Goal: Navigation & Orientation: Find specific page/section

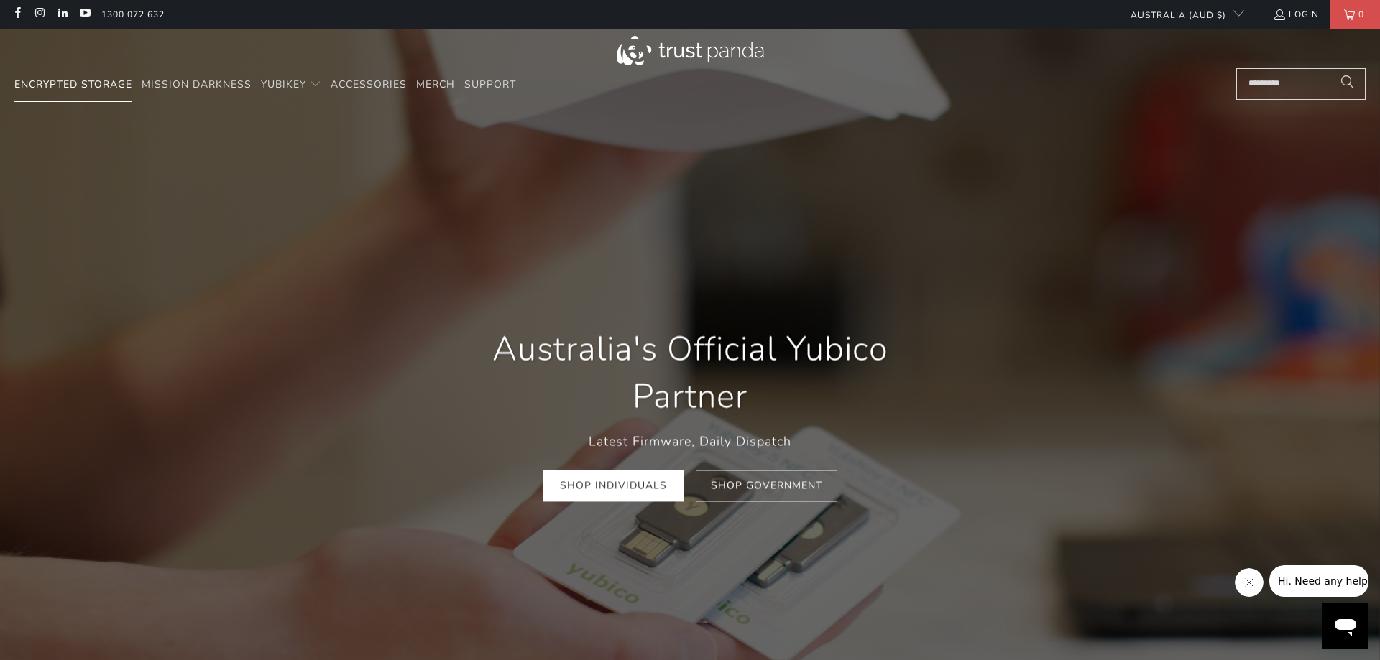
click at [78, 86] on span "Encrypted Storage" at bounding box center [73, 85] width 118 height 14
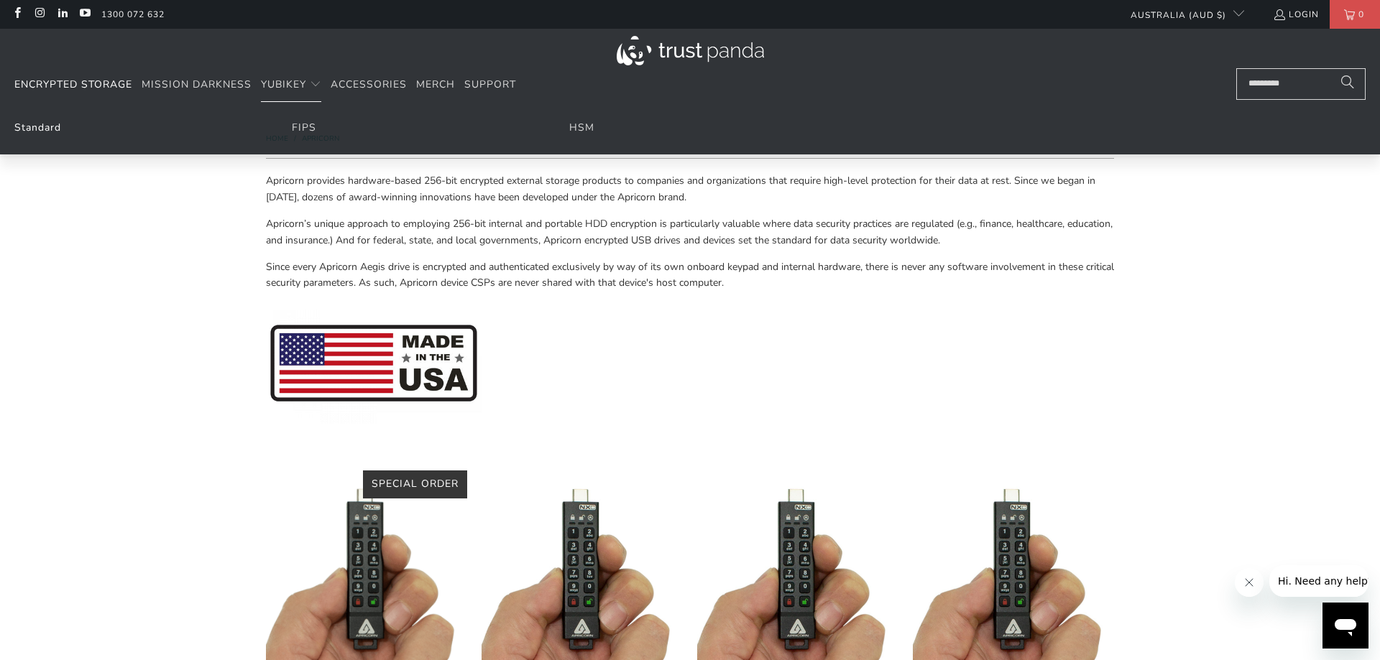
click at [49, 124] on link "Standard" at bounding box center [37, 128] width 47 height 14
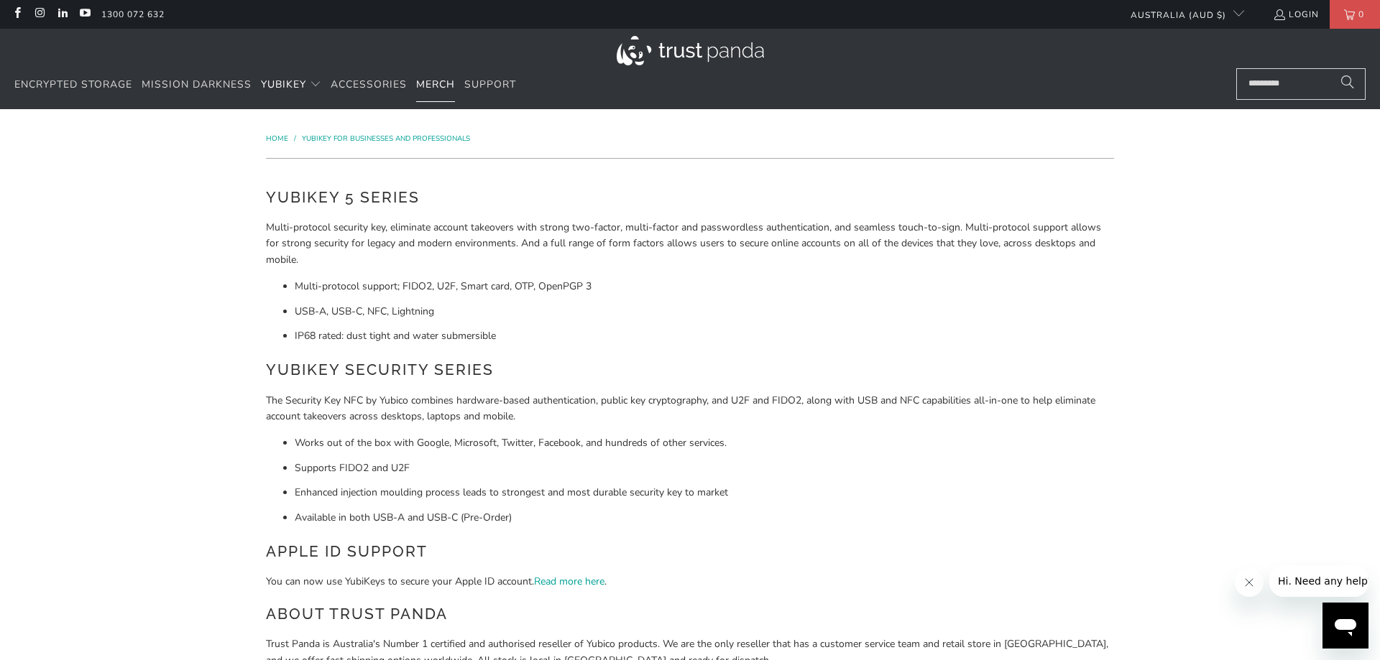
click at [430, 80] on span "Merch" at bounding box center [435, 85] width 39 height 14
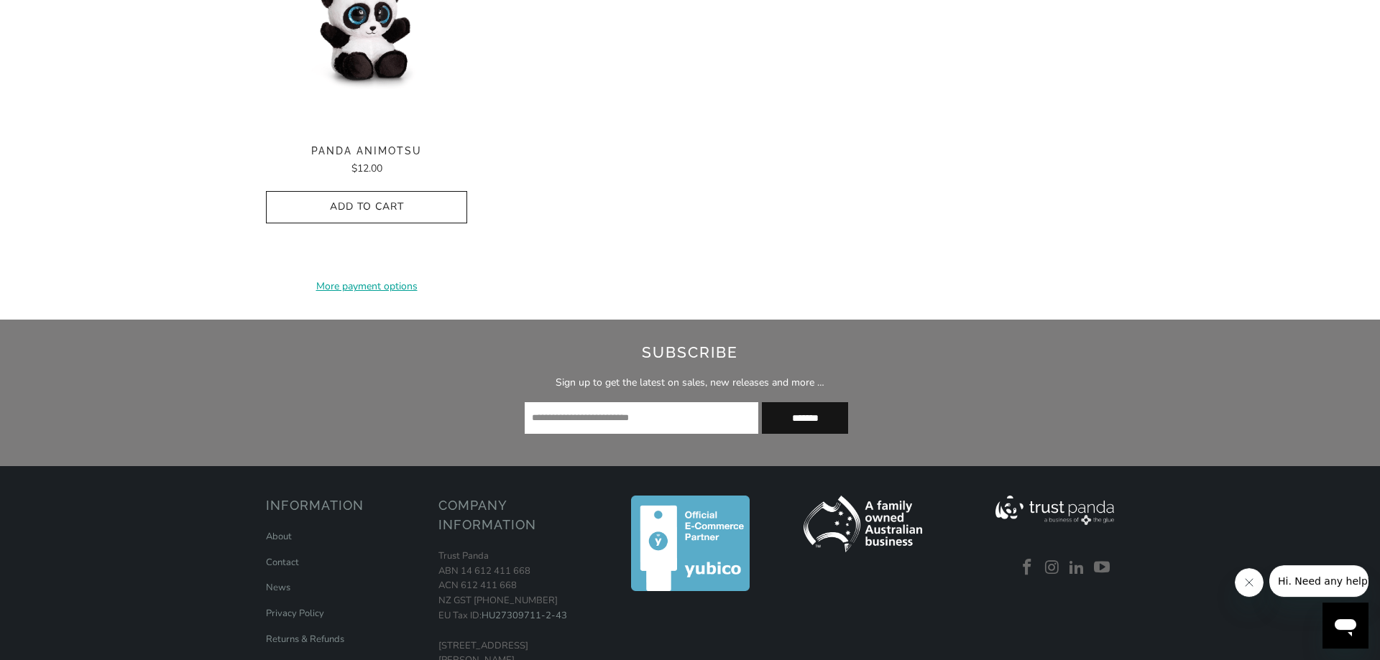
scroll to position [685, 0]
